Goal: Navigation & Orientation: Find specific page/section

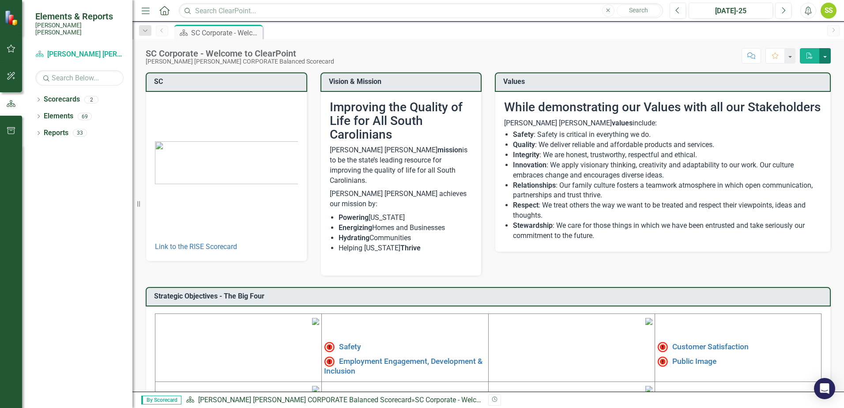
click at [823, 57] on button "button" at bounding box center [824, 55] width 11 height 15
click at [727, 140] on li "Safety : Safety is critical in everything we do." at bounding box center [667, 135] width 308 height 10
click at [38, 98] on icon "Dropdown" at bounding box center [38, 100] width 6 height 5
click at [63, 128] on link "RISE: [PERSON_NAME] [PERSON_NAME] Recognizing Innovation, Safety and Excellence" at bounding box center [91, 133] width 84 height 10
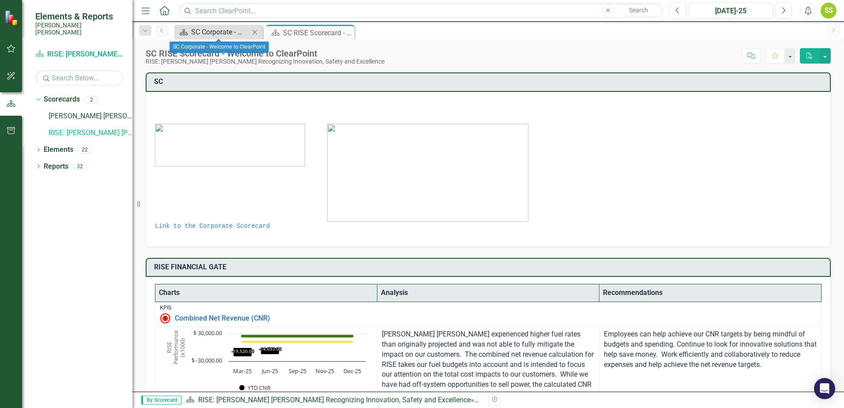
click at [214, 35] on div "SC Corporate - Welcome to ClearPoint" at bounding box center [220, 31] width 58 height 11
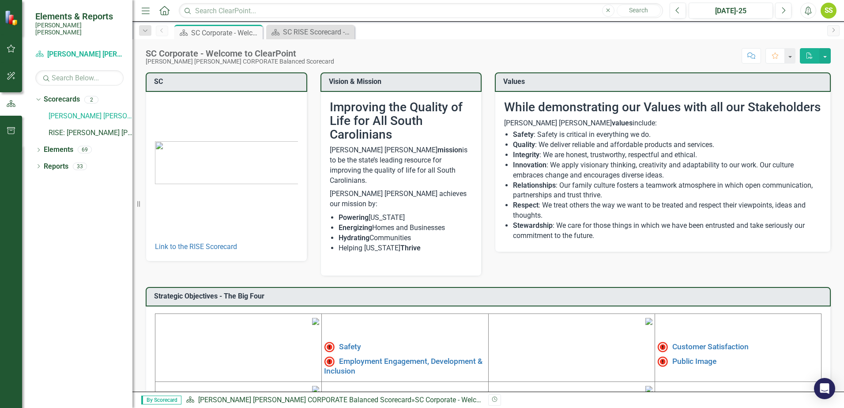
click at [144, 14] on icon "Menu" at bounding box center [145, 10] width 11 height 9
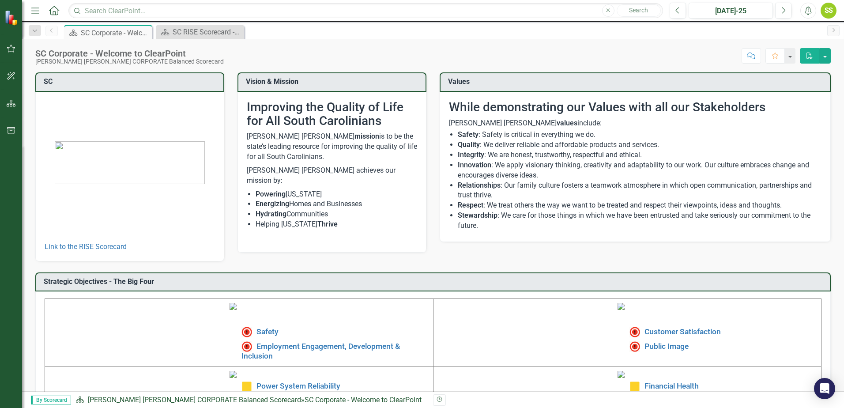
click at [33, 12] on icon "Menu" at bounding box center [35, 10] width 11 height 9
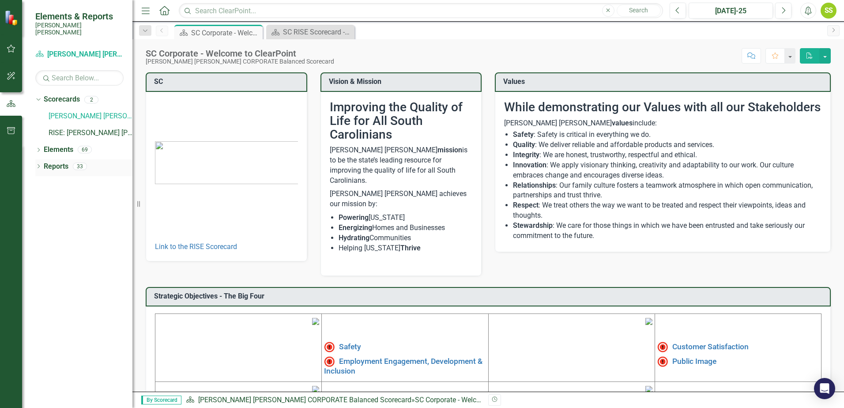
click at [38, 164] on icon at bounding box center [38, 166] width 2 height 4
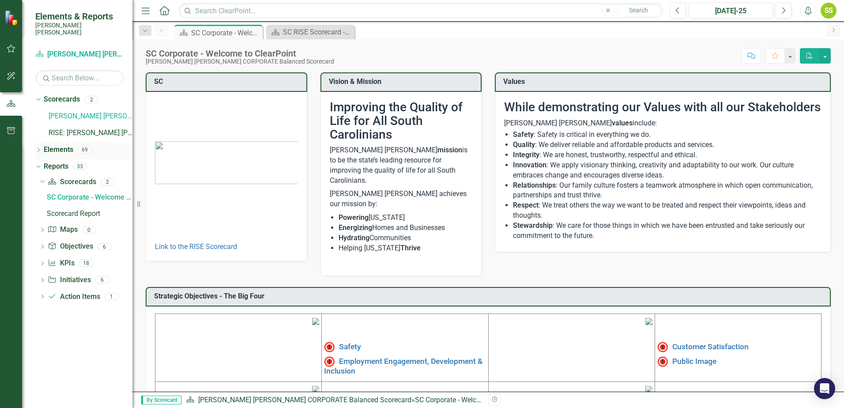
click at [37, 148] on icon "Dropdown" at bounding box center [38, 150] width 6 height 5
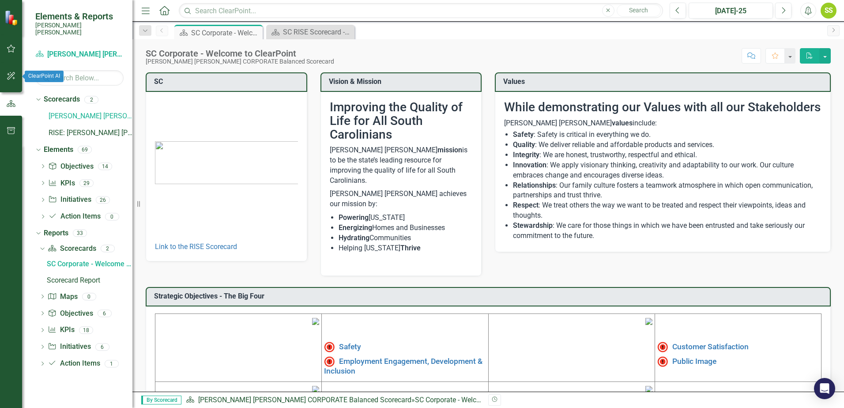
click at [15, 79] on icon "button" at bounding box center [11, 75] width 9 height 7
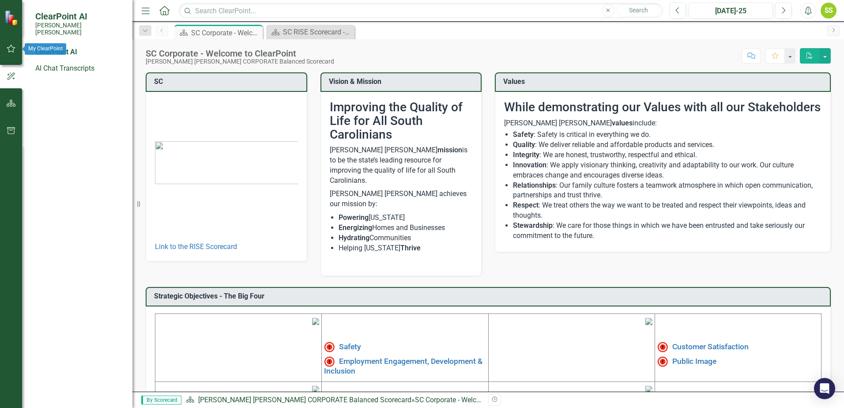
click at [14, 50] on icon "button" at bounding box center [11, 48] width 9 height 7
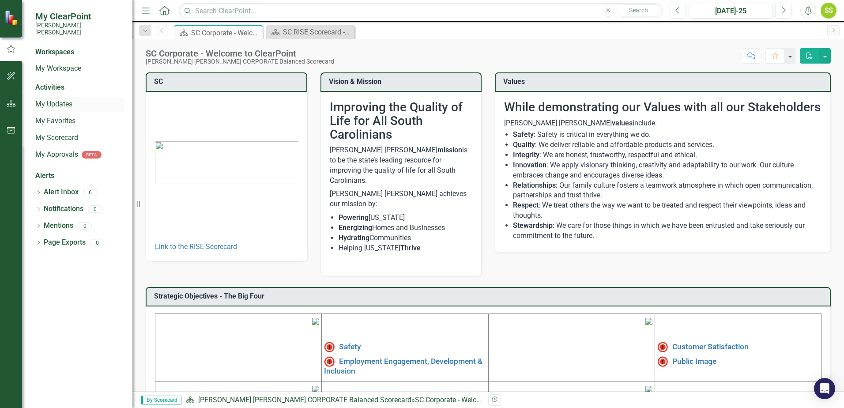
click at [61, 99] on link "My Updates" at bounding box center [79, 104] width 88 height 10
